Goal: Book appointment/travel/reservation

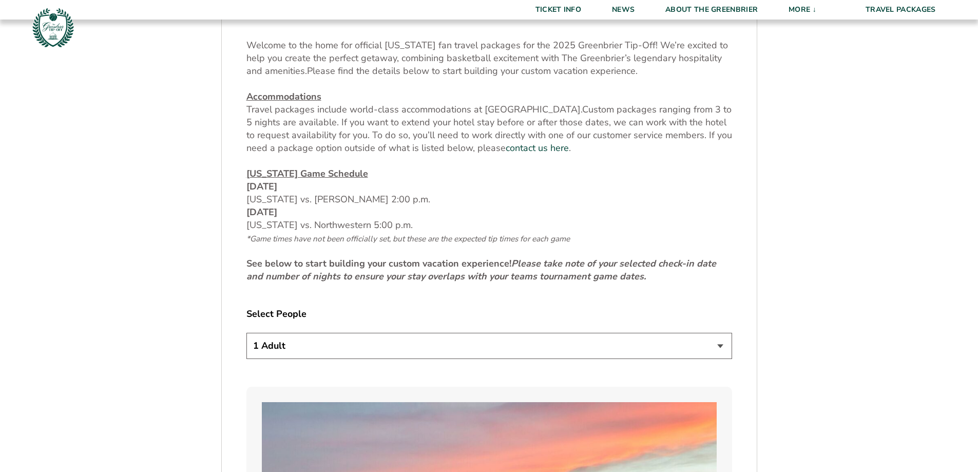
scroll to position [462, 0]
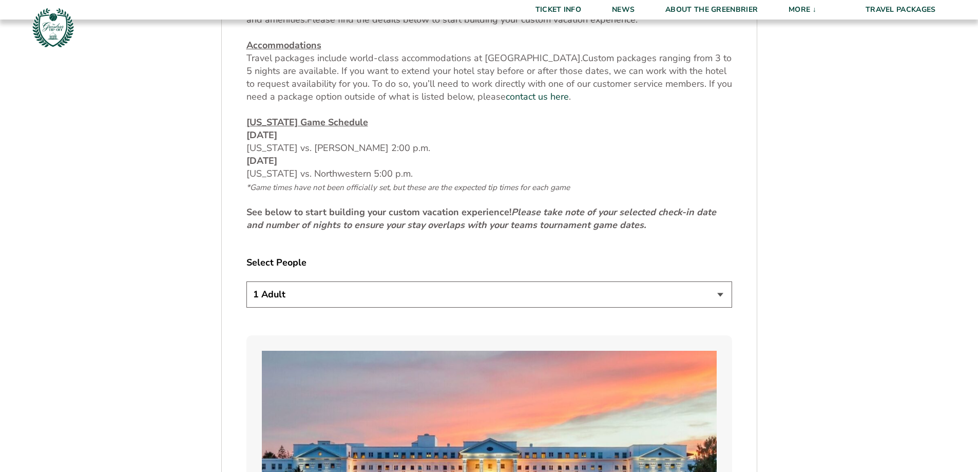
click at [384, 289] on select "1 Adult 2 Adults 3 Adults 4 Adults 2 Adults + 1 Child 2 Adults + 2 Children 2 A…" at bounding box center [489, 294] width 486 height 26
select select "2 Adults"
click at [246, 281] on select "1 Adult 2 Adults 3 Adults 4 Adults 2 Adults + 1 Child 2 Adults + 2 Children 2 A…" at bounding box center [489, 294] width 486 height 26
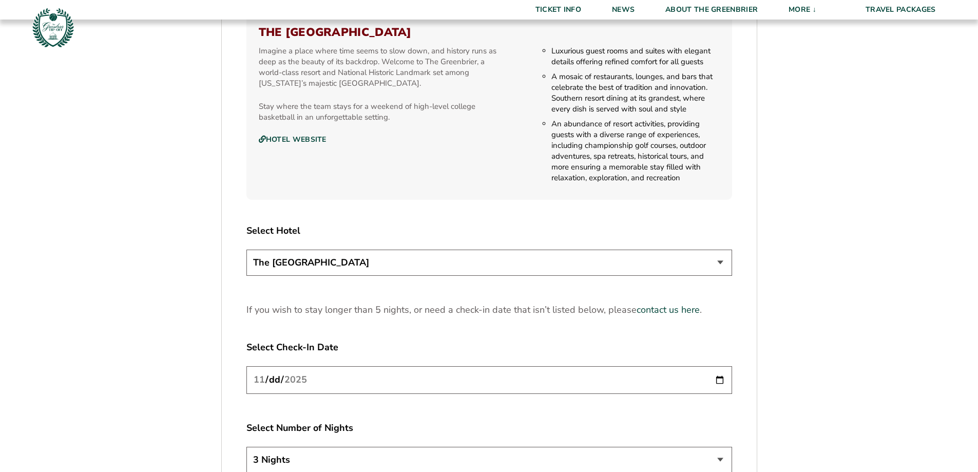
scroll to position [1180, 0]
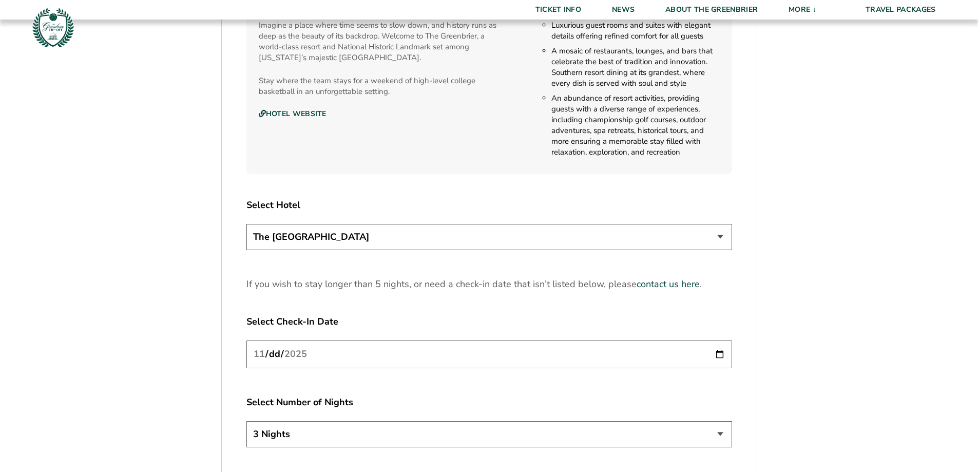
click at [362, 235] on select "The [GEOGRAPHIC_DATA]" at bounding box center [489, 237] width 486 height 26
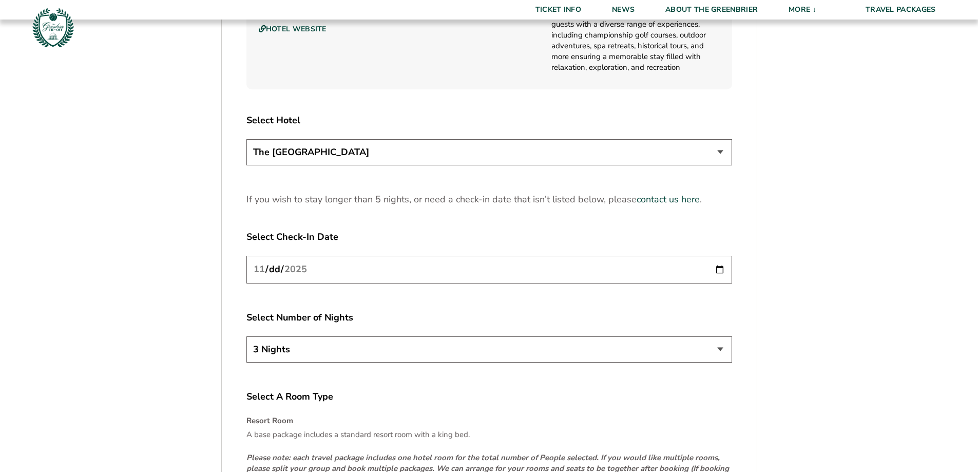
scroll to position [1283, 0]
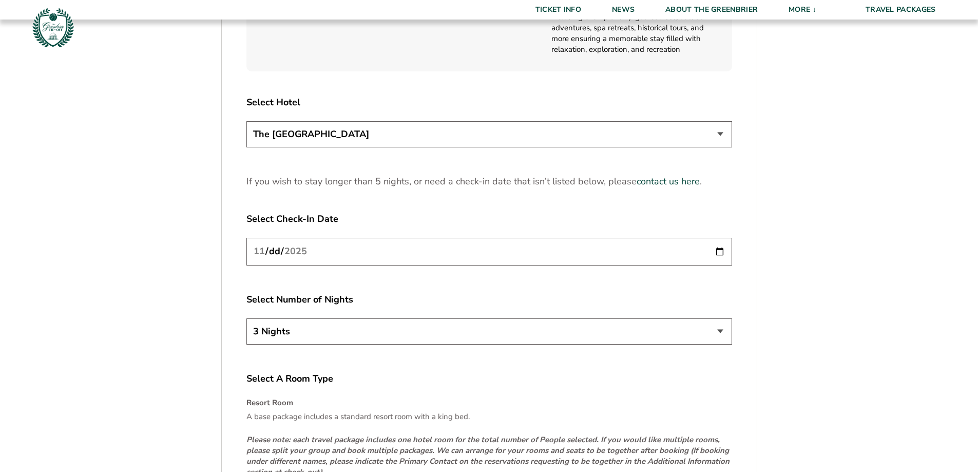
click at [342, 254] on input "[DATE]" at bounding box center [489, 251] width 486 height 27
click at [717, 250] on input "[DATE]" at bounding box center [489, 251] width 486 height 27
click at [719, 327] on select "3 Nights 4 Nights 5 Nights" at bounding box center [489, 331] width 486 height 26
click at [722, 253] on input "[DATE]" at bounding box center [489, 251] width 486 height 27
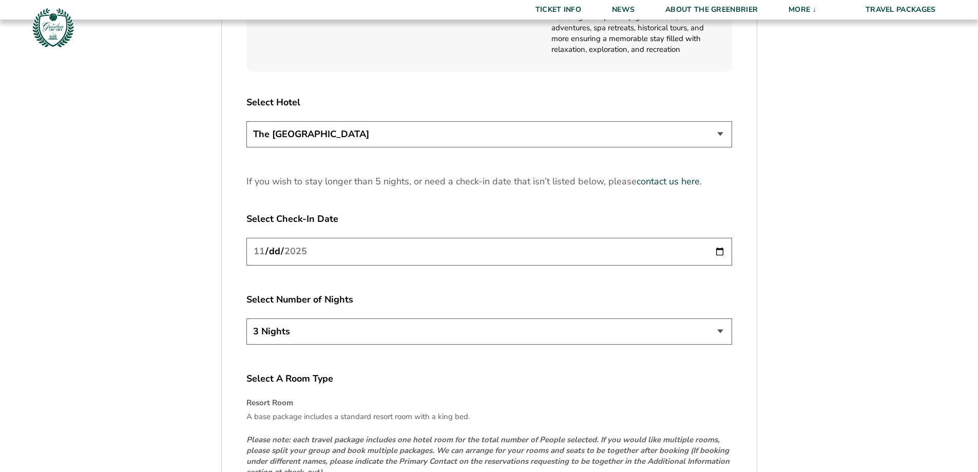
type input "[DATE]"
click at [602, 392] on div "Select A Room Type Resort Room A base package includes a standard resort room w…" at bounding box center [489, 445] width 486 height 147
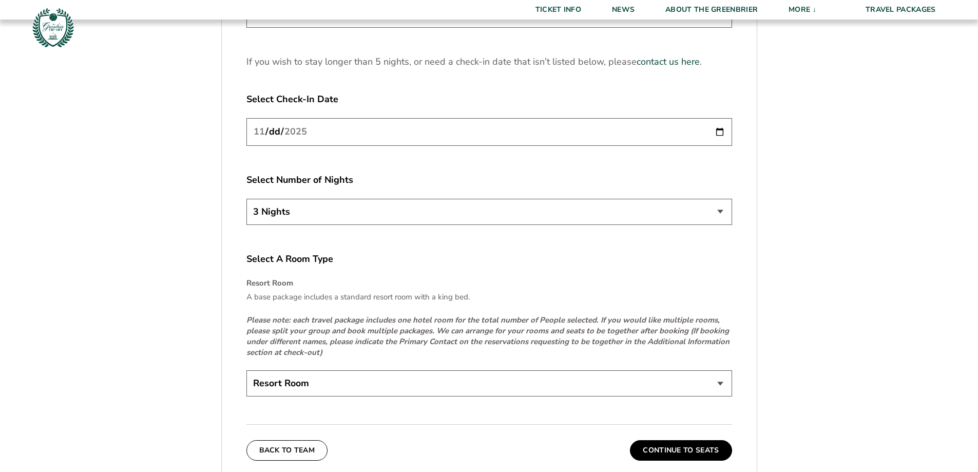
scroll to position [1437, 0]
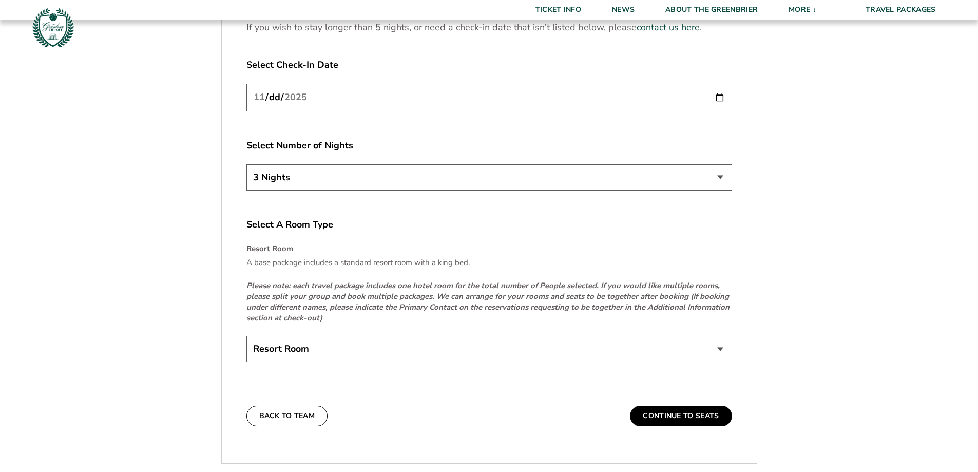
click at [411, 354] on select "Resort Room" at bounding box center [489, 349] width 486 height 26
click at [657, 413] on button "Continue To Seats" at bounding box center [681, 415] width 102 height 21
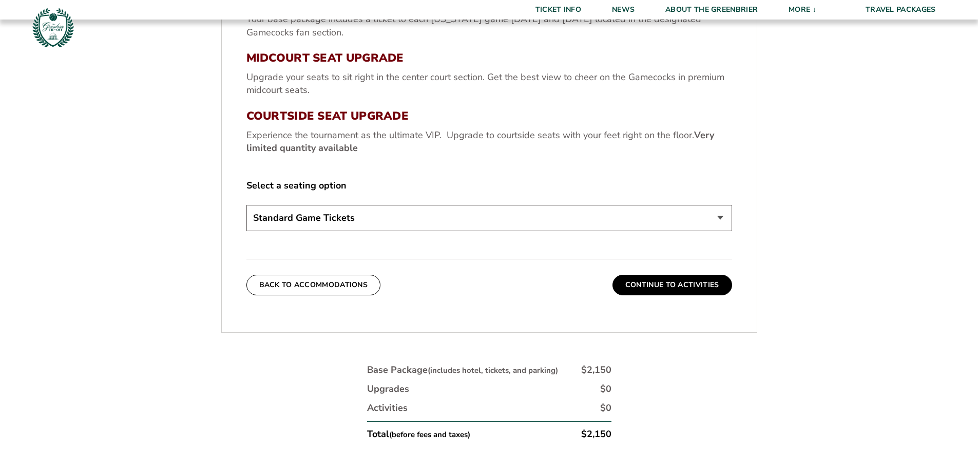
scroll to position [480, 0]
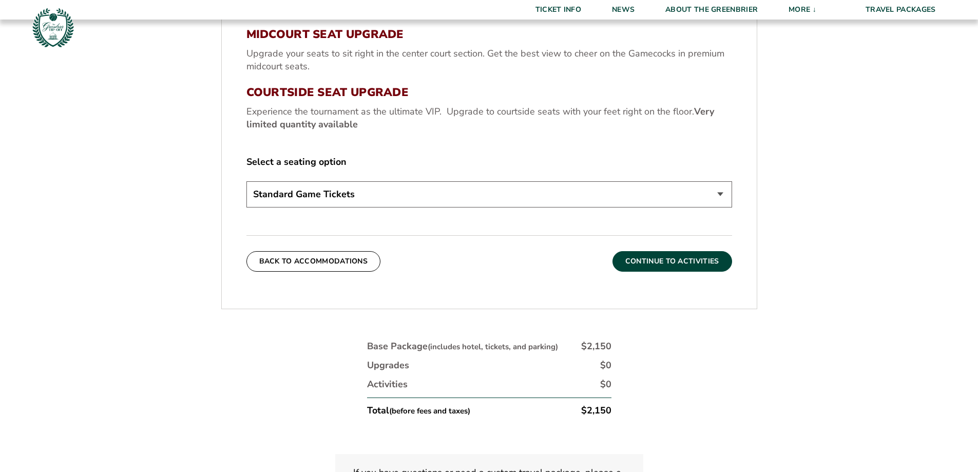
click at [659, 262] on button "Continue To Activities" at bounding box center [672, 261] width 120 height 21
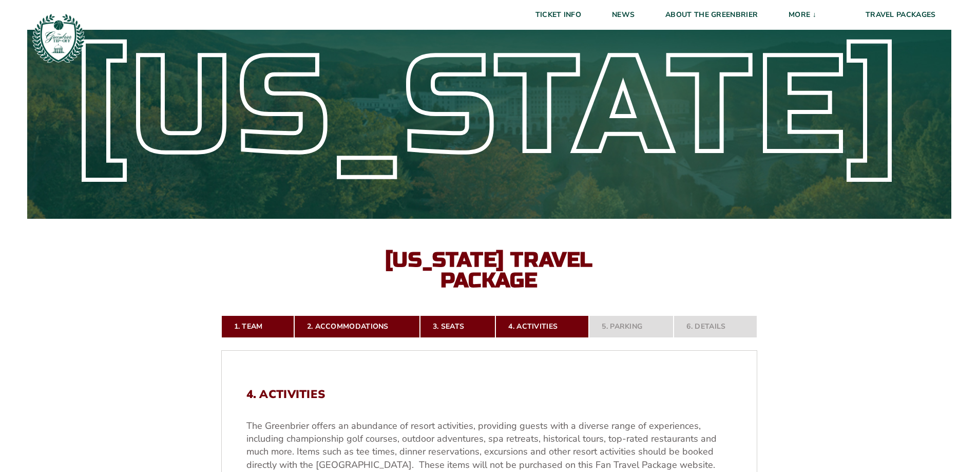
scroll to position [0, 0]
